Goal: Navigation & Orientation: Find specific page/section

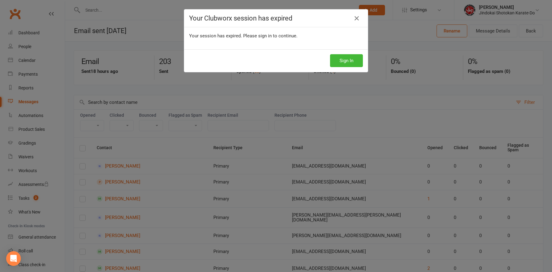
select select "100"
click at [353, 60] on button "Sign In" at bounding box center [346, 60] width 33 height 13
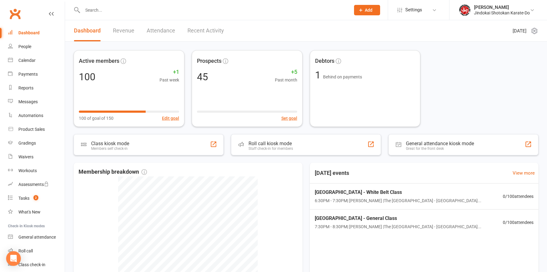
click at [14, 14] on link "Clubworx" at bounding box center [14, 13] width 15 height 15
